Goal: Task Accomplishment & Management: Complete application form

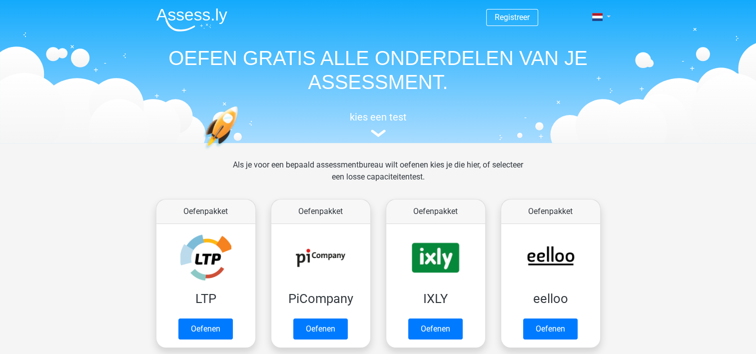
click at [608, 14] on link at bounding box center [598, 17] width 20 height 12
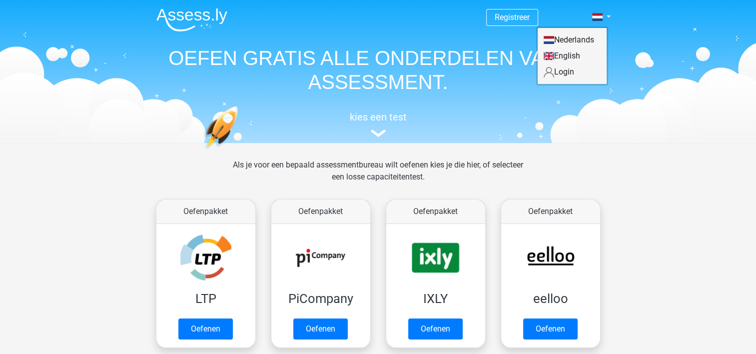
click at [564, 68] on link "Login" at bounding box center [572, 72] width 69 height 16
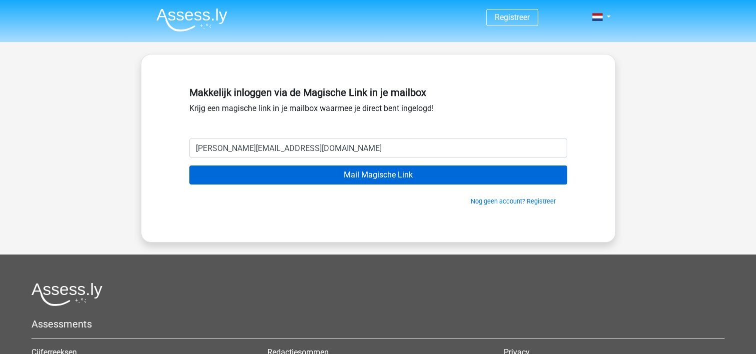
type input "geertje.govaert@gomedica.nl"
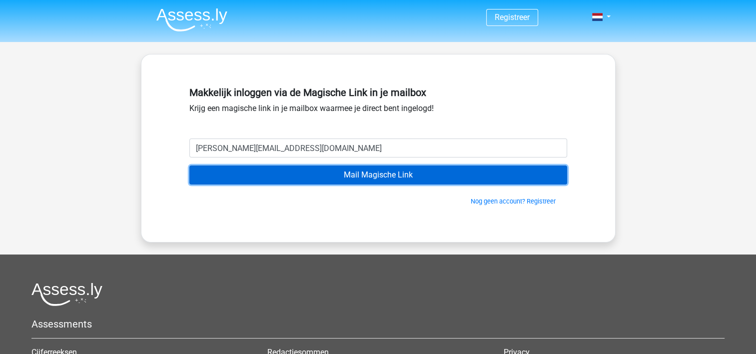
click at [372, 175] on input "Mail Magische Link" at bounding box center [378, 174] width 378 height 19
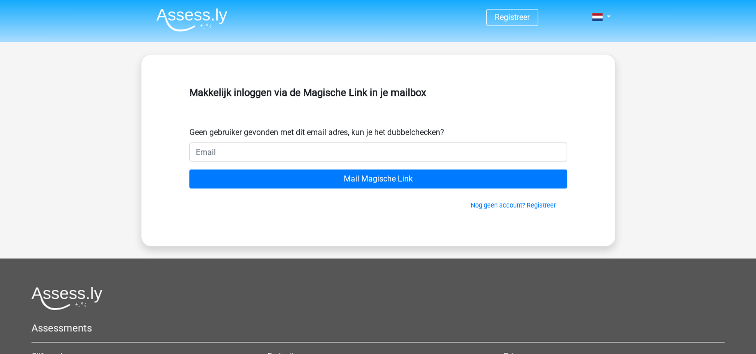
click at [218, 149] on input "email" at bounding box center [378, 151] width 378 height 19
type input "geertje.govaert@gomedica.nl"
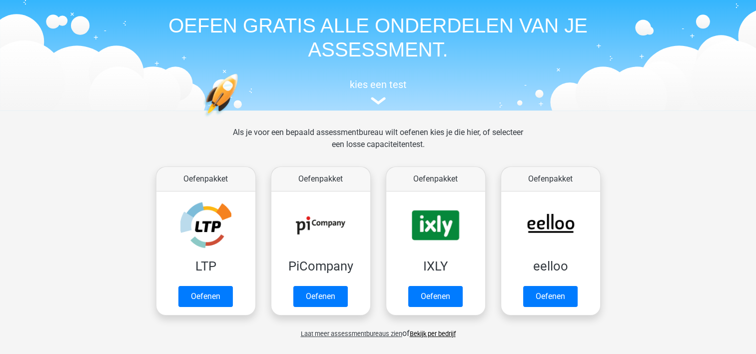
scroll to position [50, 0]
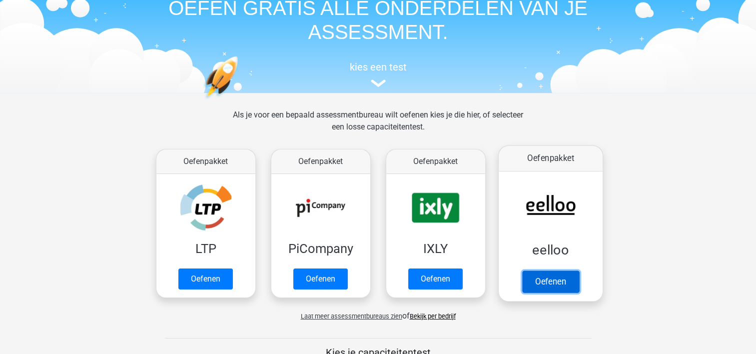
click at [538, 282] on link "Oefenen" at bounding box center [550, 281] width 57 height 22
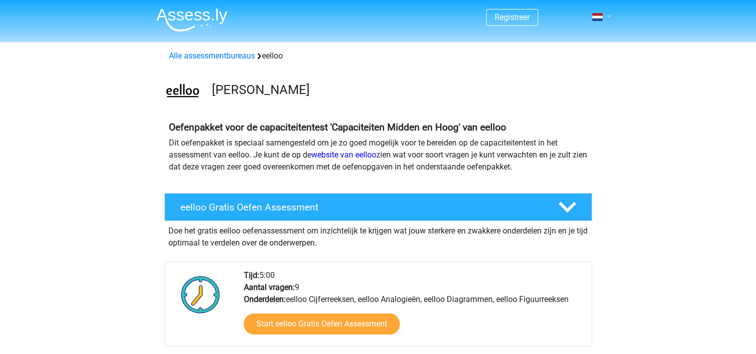
click at [605, 18] on link at bounding box center [598, 17] width 20 height 12
click at [569, 56] on link "Login" at bounding box center [572, 56] width 69 height 16
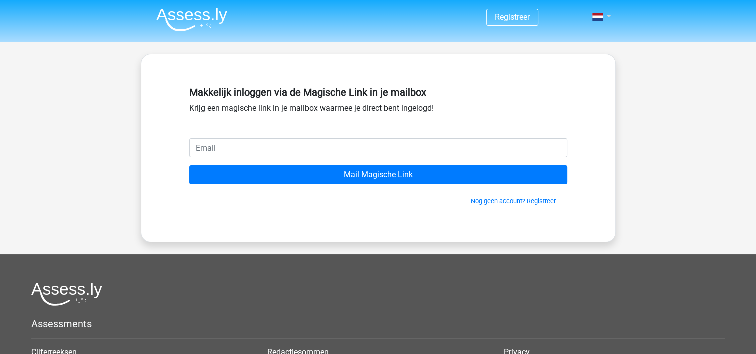
click at [608, 14] on link at bounding box center [598, 17] width 20 height 12
click at [574, 37] on link "Login" at bounding box center [572, 40] width 69 height 16
click at [212, 147] on input "email" at bounding box center [378, 147] width 378 height 19
type input "geertje.govaert@gomedica.nl"
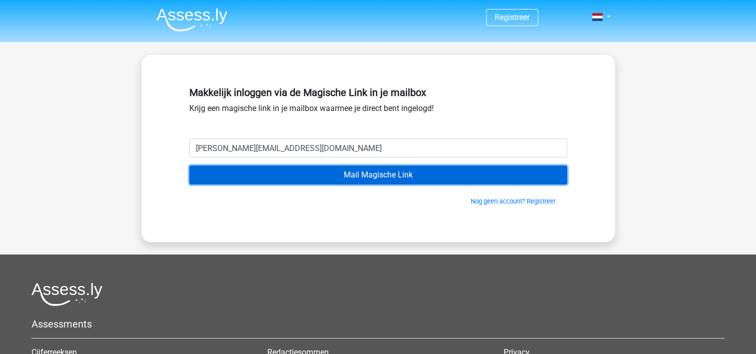
click at [411, 174] on input "Mail Magische Link" at bounding box center [378, 174] width 378 height 19
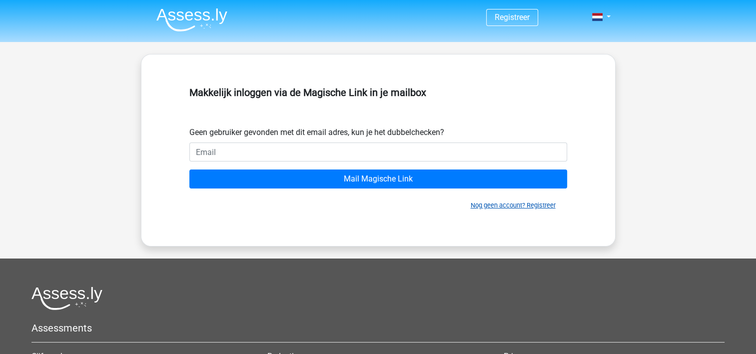
click at [504, 204] on link "Nog geen account? Registreer" at bounding box center [513, 204] width 85 height 7
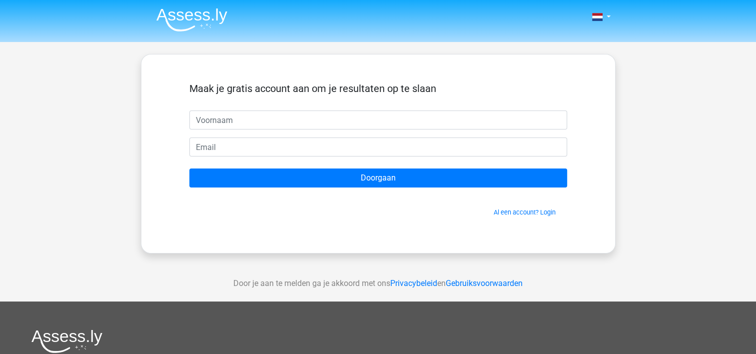
click at [244, 124] on input "text" at bounding box center [378, 119] width 378 height 19
type input "geer"
drag, startPoint x: 389, startPoint y: 30, endPoint x: 395, endPoint y: 26, distance: 6.9
click at [394, 27] on nav "Nederlands English" at bounding box center [378, 17] width 460 height 32
click at [78, 332] on img at bounding box center [66, 340] width 71 height 23
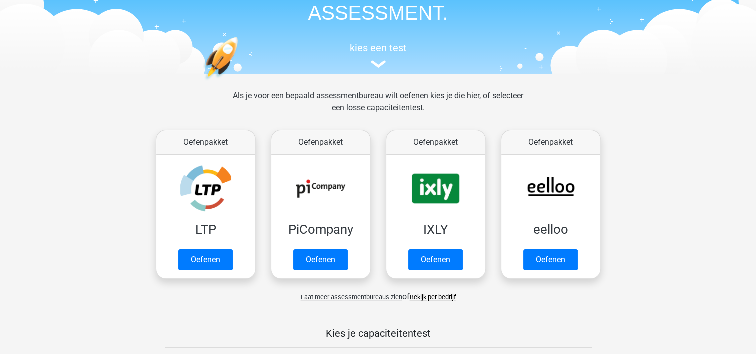
scroll to position [100, 0]
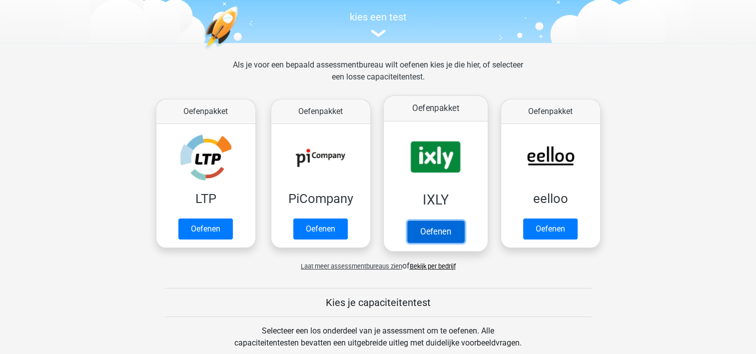
click at [424, 220] on link "Oefenen" at bounding box center [435, 231] width 57 height 22
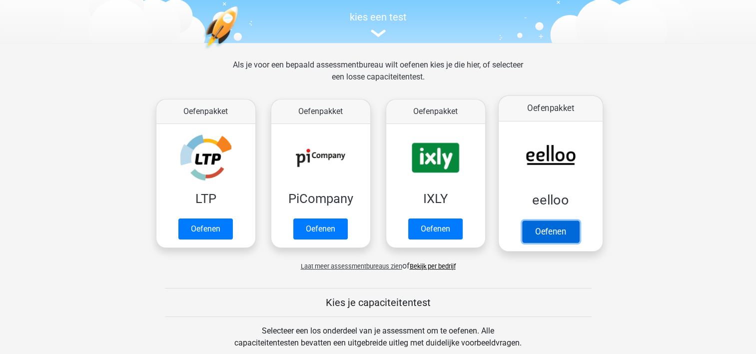
click at [544, 220] on link "Oefenen" at bounding box center [550, 231] width 57 height 22
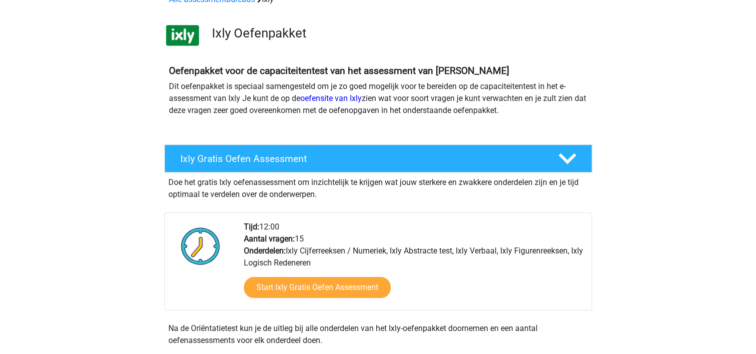
scroll to position [50, 0]
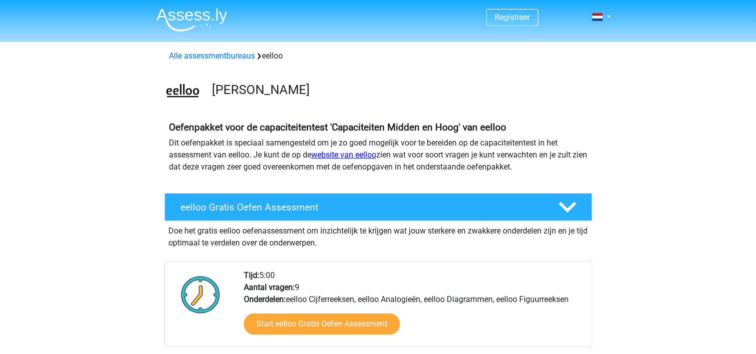
click at [355, 157] on link "website van eelloo" at bounding box center [343, 154] width 65 height 9
click at [358, 152] on link "website van eelloo" at bounding box center [343, 154] width 65 height 9
click at [600, 16] on span at bounding box center [597, 17] width 10 height 8
click at [565, 50] on link "Login" at bounding box center [572, 56] width 69 height 16
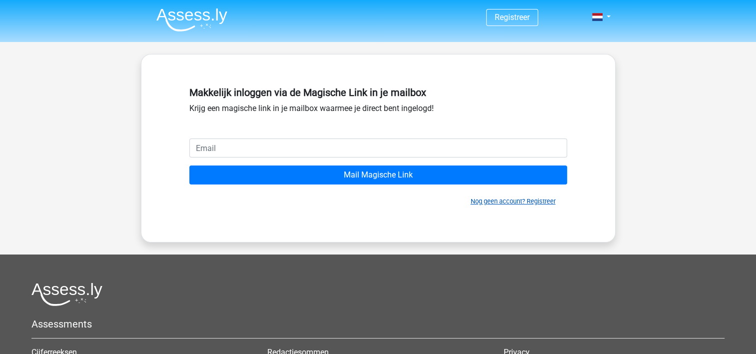
click at [544, 202] on link "Nog geen account? Registreer" at bounding box center [513, 200] width 85 height 7
click at [604, 16] on link at bounding box center [598, 17] width 20 height 12
click at [574, 38] on link "Login" at bounding box center [572, 40] width 69 height 16
click at [248, 144] on input "email" at bounding box center [378, 147] width 378 height 19
type input "[PERSON_NAME][EMAIL_ADDRESS][DOMAIN_NAME]"
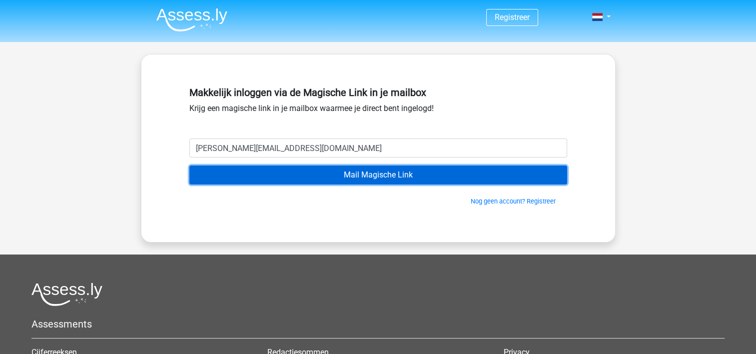
click at [363, 175] on input "Mail Magische Link" at bounding box center [378, 174] width 378 height 19
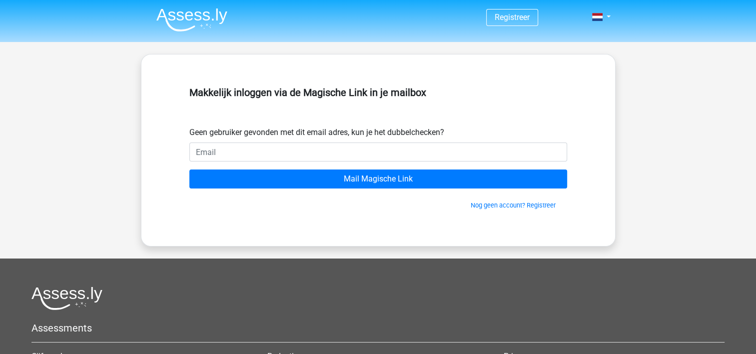
click at [194, 17] on img at bounding box center [191, 19] width 71 height 23
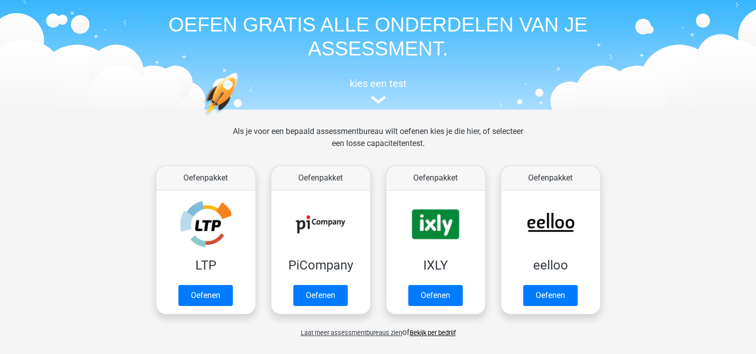
scroll to position [50, 0]
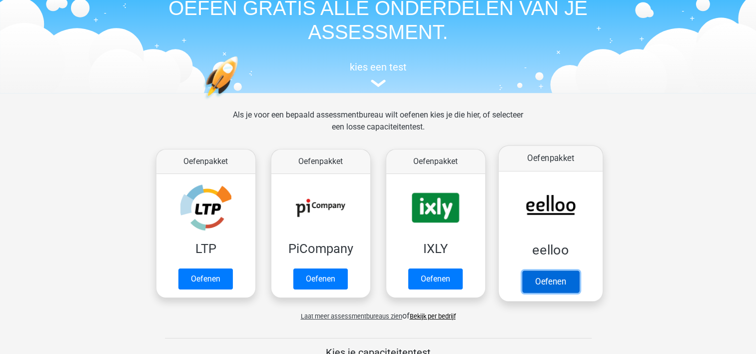
click at [553, 270] on link "Oefenen" at bounding box center [550, 281] width 57 height 22
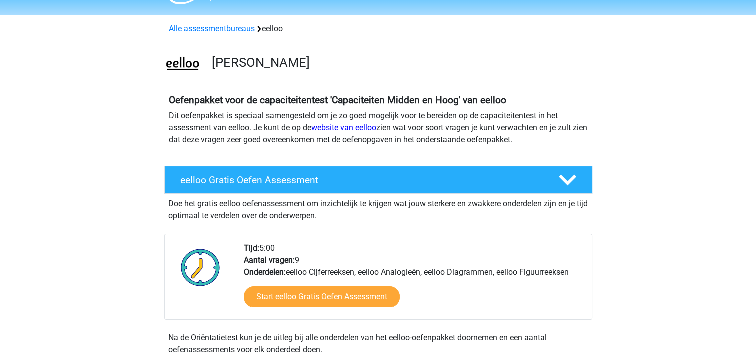
scroll to position [50, 0]
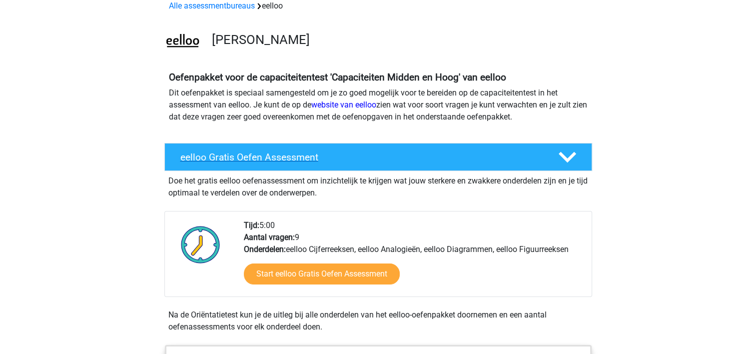
click at [286, 152] on h4 "eelloo Gratis Oefen Assessment" at bounding box center [361, 156] width 362 height 11
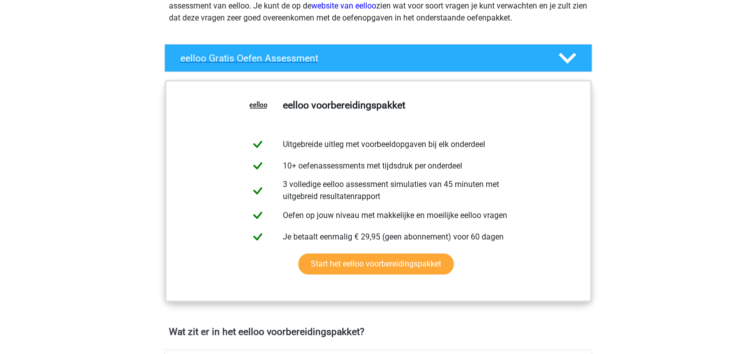
scroll to position [150, 0]
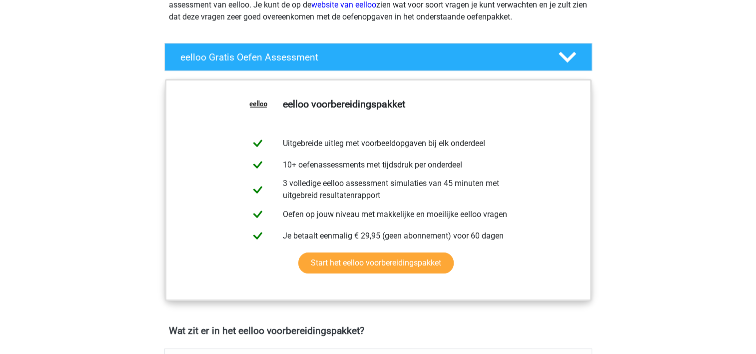
click at [567, 54] on icon at bounding box center [567, 56] width 17 height 17
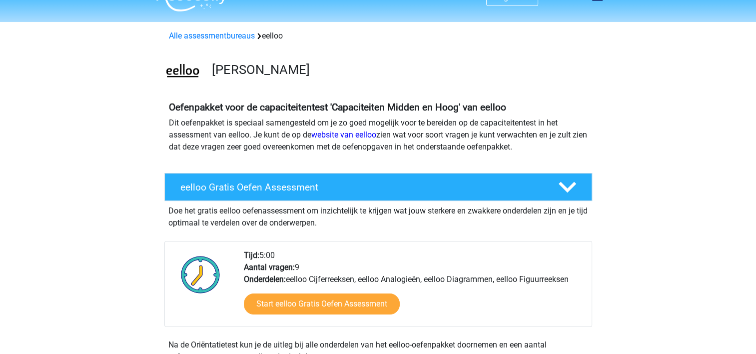
scroll to position [0, 0]
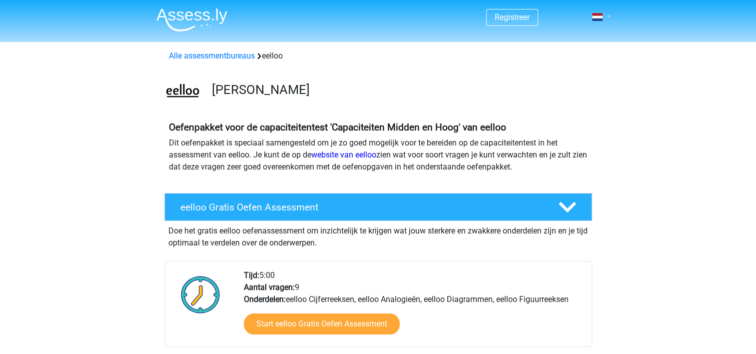
click at [607, 15] on link at bounding box center [598, 17] width 20 height 12
click at [599, 15] on span at bounding box center [597, 17] width 10 height 8
click at [571, 55] on link "Login" at bounding box center [572, 56] width 69 height 16
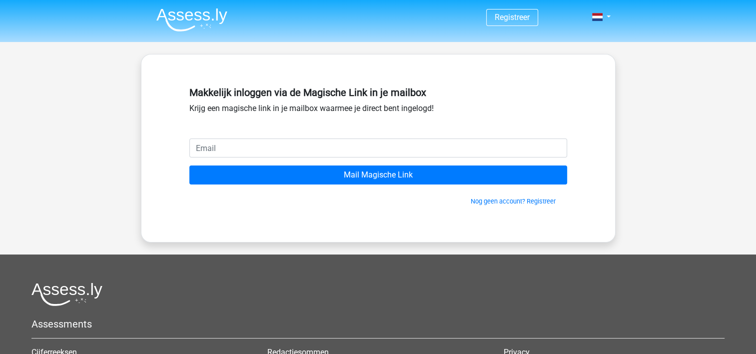
click at [340, 152] on input "email" at bounding box center [378, 147] width 378 height 19
type input "geertje.govaert@gomedica.nl"
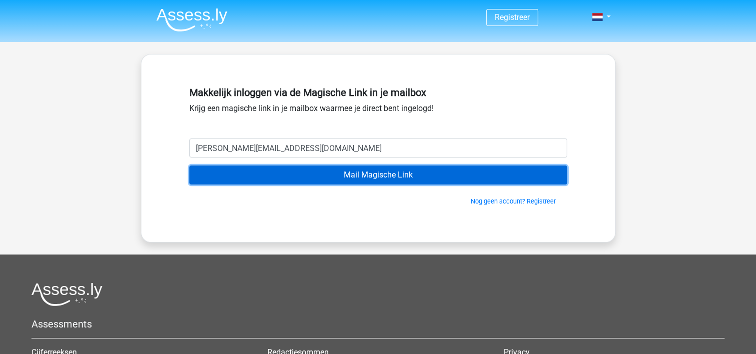
click at [304, 169] on input "Mail Magische Link" at bounding box center [378, 174] width 378 height 19
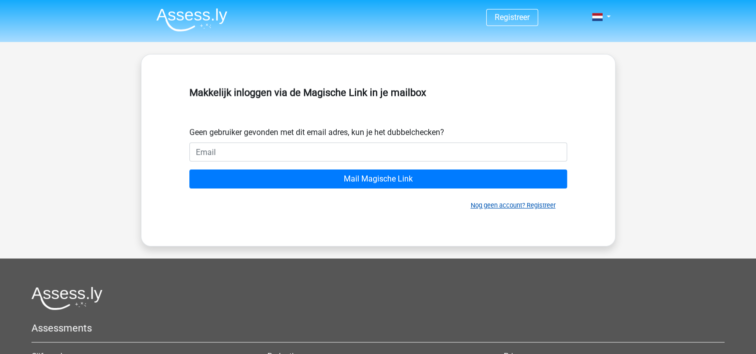
click at [526, 202] on link "Nog geen account? Registreer" at bounding box center [513, 204] width 85 height 7
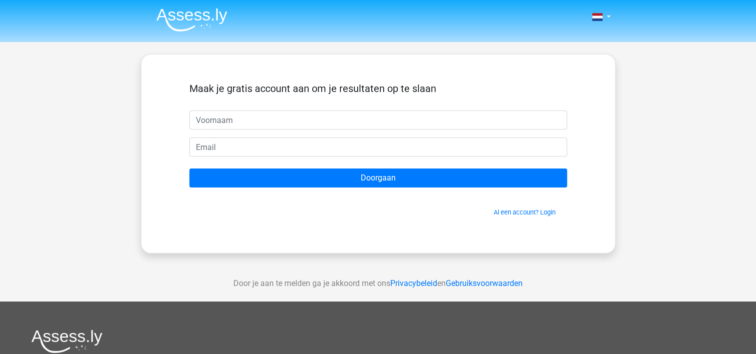
click at [213, 122] on input "text" at bounding box center [378, 119] width 378 height 19
click at [221, 101] on div "Maak je gratis account aan om je resultaten op te slaan" at bounding box center [378, 96] width 378 height 28
